Goal: Information Seeking & Learning: Learn about a topic

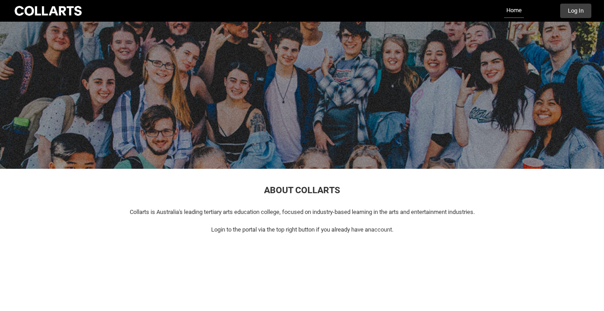
click at [330, 220] on p at bounding box center [302, 221] width 568 height 9
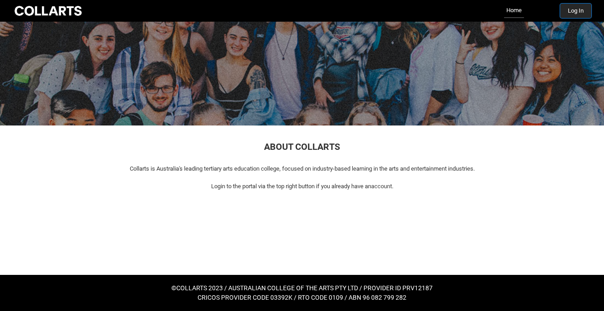
click at [574, 9] on button "Log In" at bounding box center [575, 11] width 31 height 14
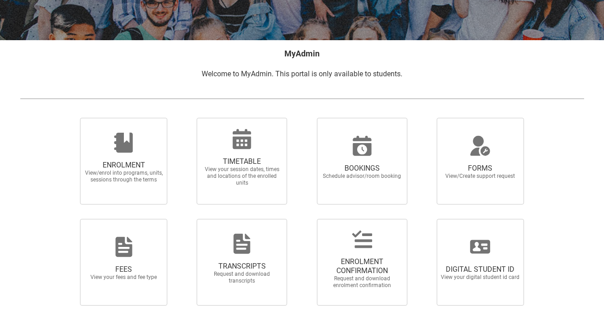
scroll to position [144, 0]
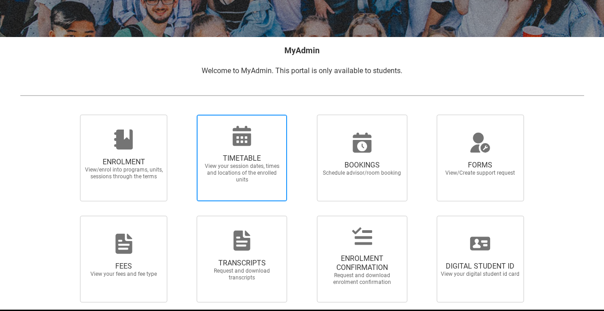
click at [244, 180] on span "View your session dates, times and locations of the enrolled units" at bounding box center [242, 173] width 80 height 20
click at [185, 115] on input "TIMETABLE View your session dates, times and locations of the enrolled units" at bounding box center [185, 114] width 0 height 0
radio input "true"
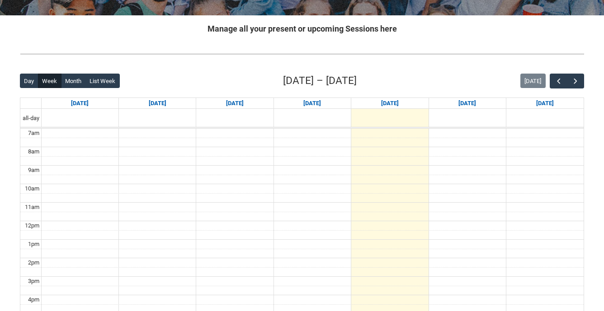
scroll to position [167, 0]
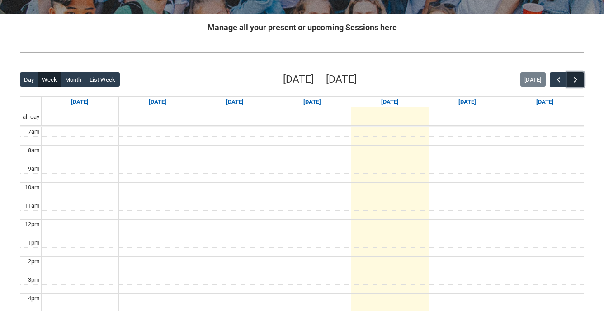
click at [576, 82] on span "button" at bounding box center [575, 79] width 9 height 9
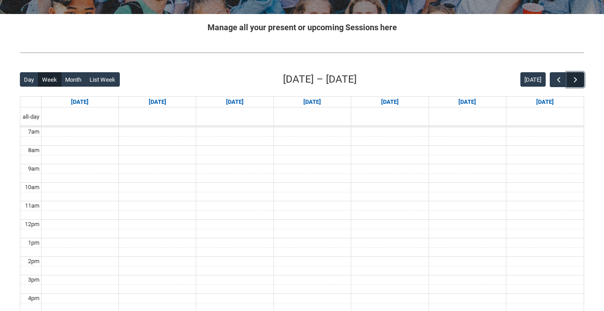
click at [576, 82] on span "button" at bounding box center [575, 79] width 9 height 9
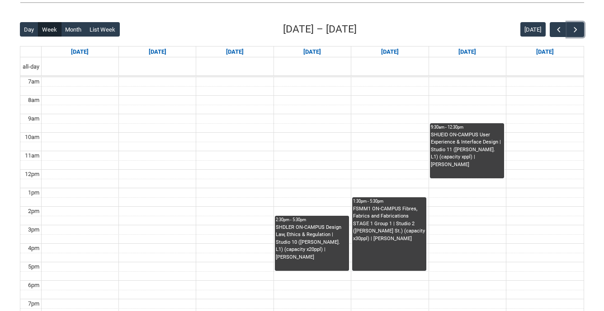
scroll to position [207, 0]
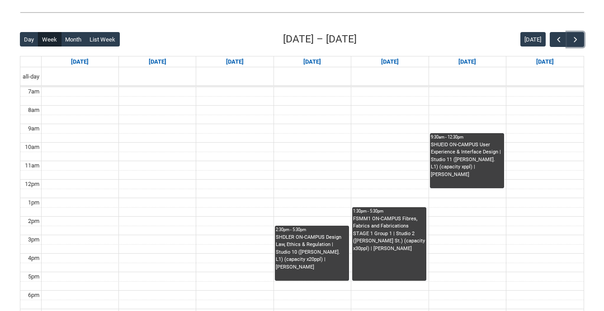
drag, startPoint x: 457, startPoint y: 174, endPoint x: 376, endPoint y: 177, distance: 81.4
click at [376, 177] on div "7am 8am 9am 10am 11am 12pm 1pm 2pm 3pm 4pm 5pm 6pm 7pm 8pm 9pm 10pm 2:30pm - 5:…" at bounding box center [301, 235] width 563 height 296
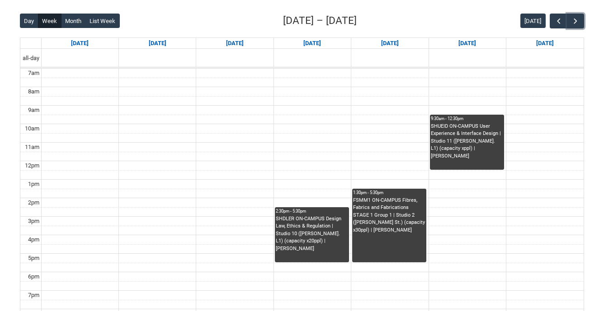
scroll to position [225, 0]
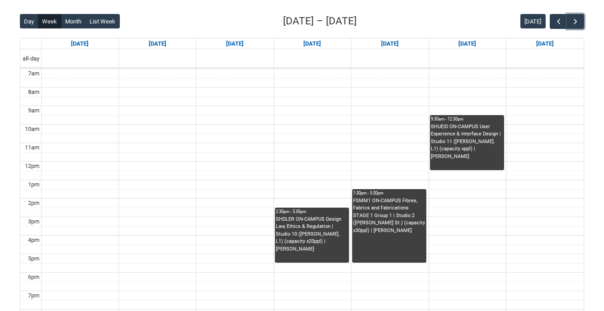
click at [441, 144] on div "SHUEID ON-CAMPUS User Experience & Interface Design | Studio 11 (George St. L1)…" at bounding box center [467, 142] width 72 height 38
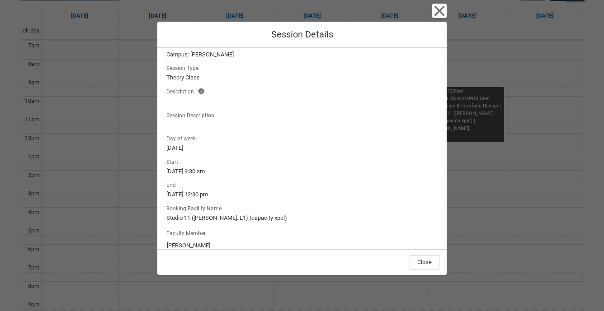
scroll to position [54, 0]
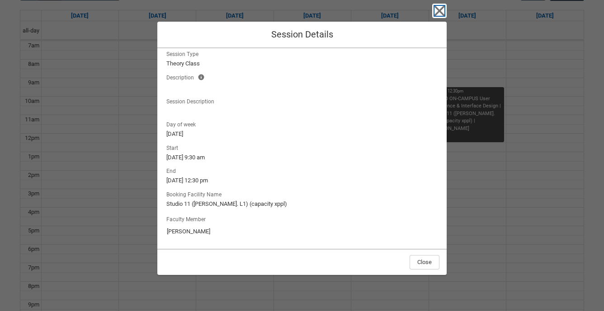
click at [443, 12] on icon "button" at bounding box center [439, 11] width 14 height 14
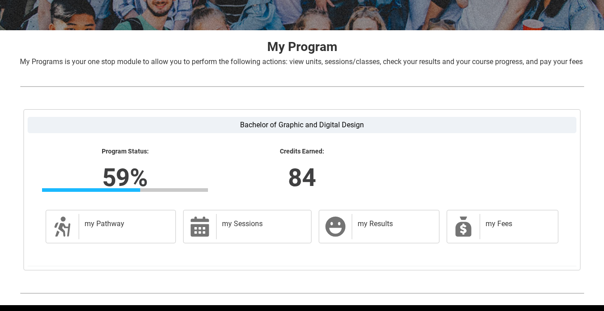
scroll to position [192, 0]
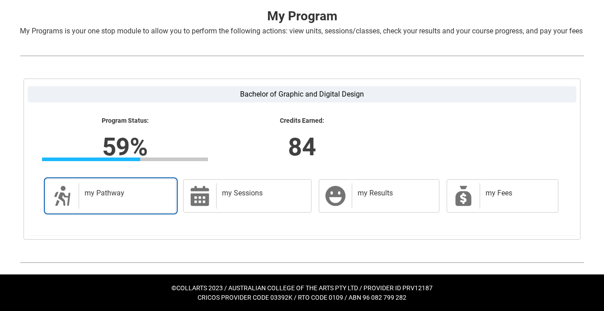
click at [113, 200] on div "my Pathway" at bounding box center [125, 195] width 93 height 25
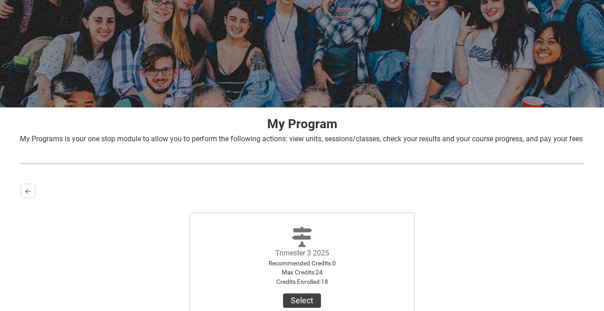
scroll to position [183, 0]
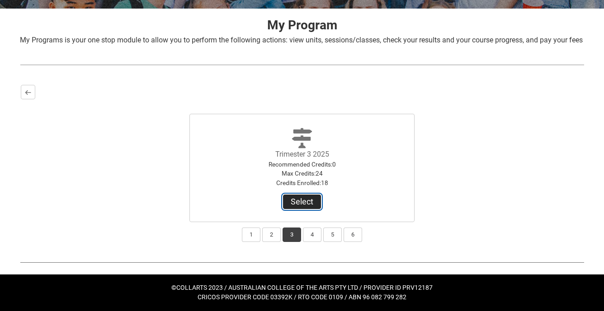
click at [295, 200] on button "Select" at bounding box center [302, 202] width 38 height 14
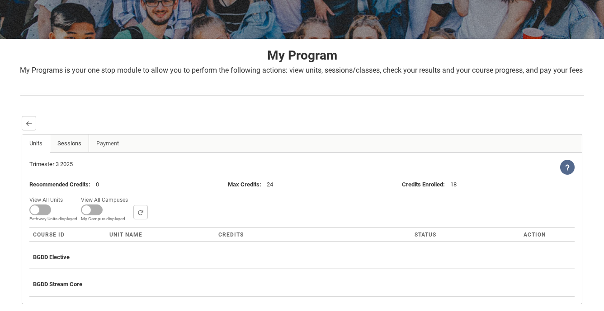
scroll to position [139, 0]
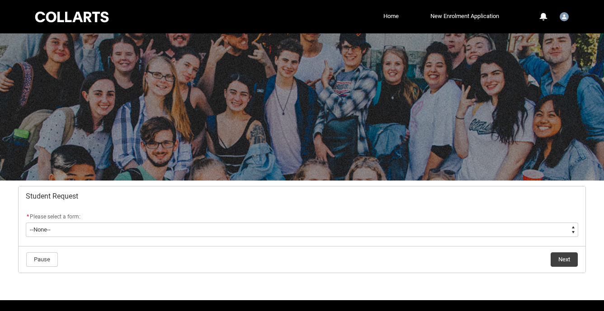
scroll to position [26, 0]
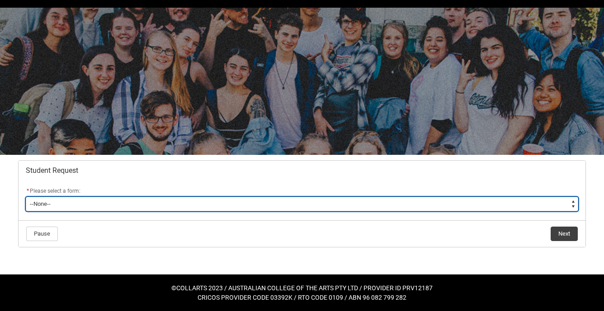
click at [201, 204] on select "--None-- Academic Transcript Application to Appeal Assignment Extension Change …" at bounding box center [302, 204] width 552 height 14
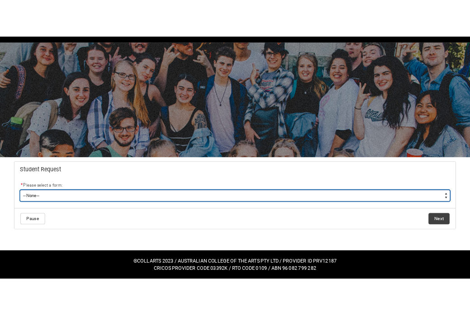
scroll to position [22, 0]
